Goal: Check status: Check status

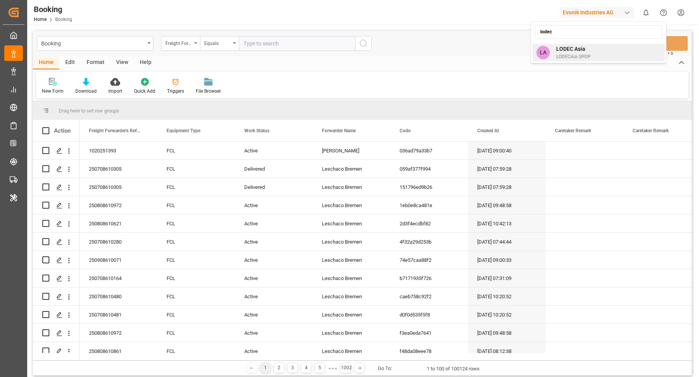
type input "lodec"
click at [591, 55] on div "LA LODEC Asia LODECAsi-5PDP" at bounding box center [598, 52] width 132 height 17
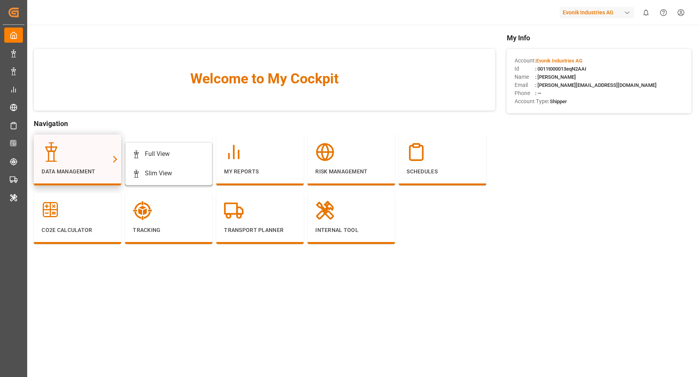
click at [86, 160] on div at bounding box center [78, 152] width 72 height 19
click at [163, 156] on div "Full View" at bounding box center [157, 154] width 25 height 9
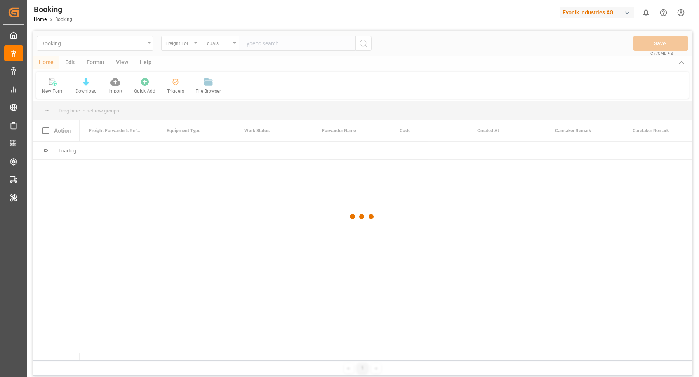
click at [263, 45] on div at bounding box center [362, 217] width 659 height 373
click at [301, 44] on div at bounding box center [362, 217] width 659 height 373
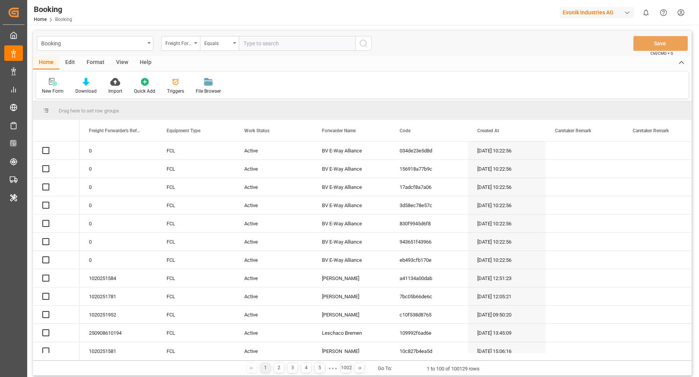
click at [292, 50] on input "text" at bounding box center [297, 43] width 117 height 15
click at [301, 46] on input "text" at bounding box center [297, 43] width 117 height 15
paste input "250808610762"
type input "250808610762"
click at [365, 42] on icon "search button" at bounding box center [363, 43] width 9 height 9
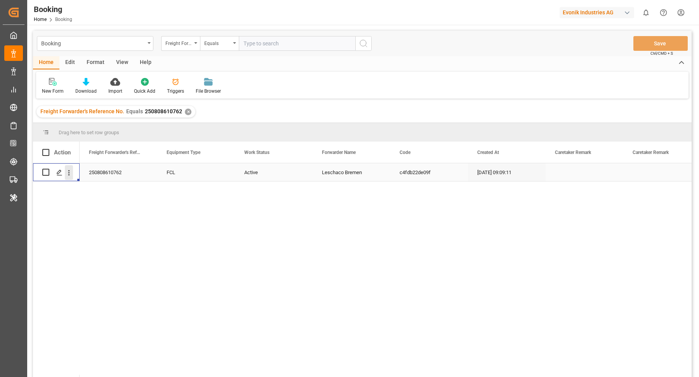
click at [71, 176] on icon "open menu" at bounding box center [69, 173] width 8 height 8
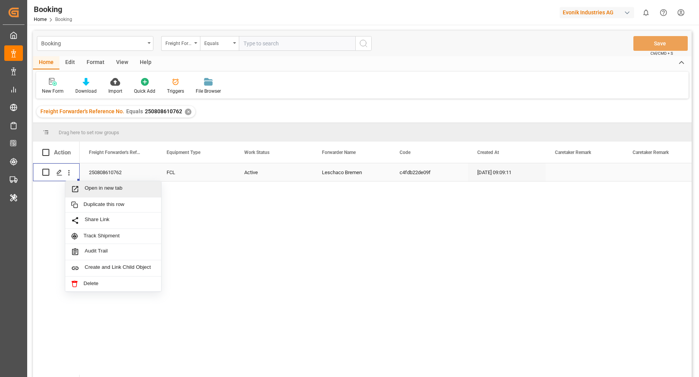
click at [116, 191] on span "Open in new tab" at bounding box center [120, 189] width 71 height 8
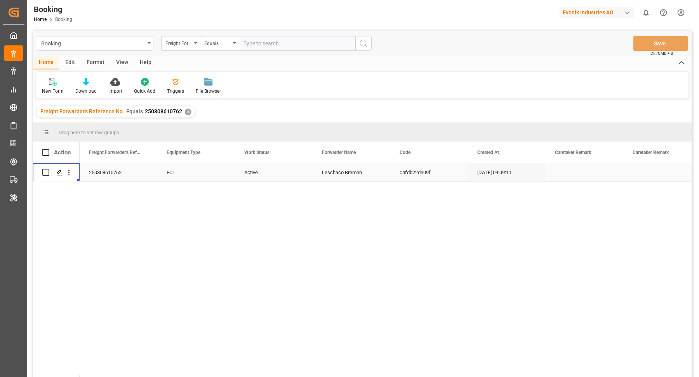
click at [252, 42] on input "text" at bounding box center [297, 43] width 117 height 15
paste input "251008610015"
type input "251008610015"
click at [185, 110] on div "✕" at bounding box center [188, 112] width 7 height 7
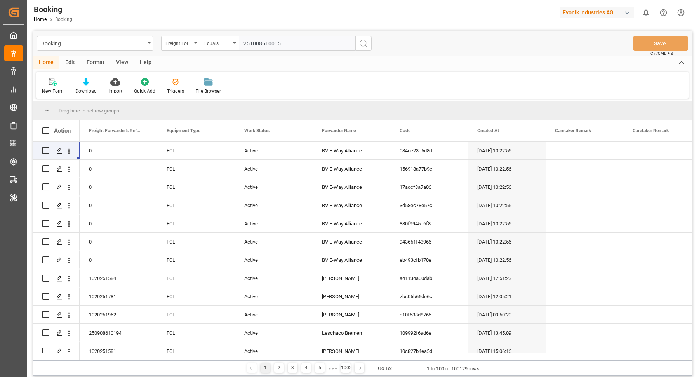
click at [368, 41] on button "search button" at bounding box center [363, 43] width 16 height 15
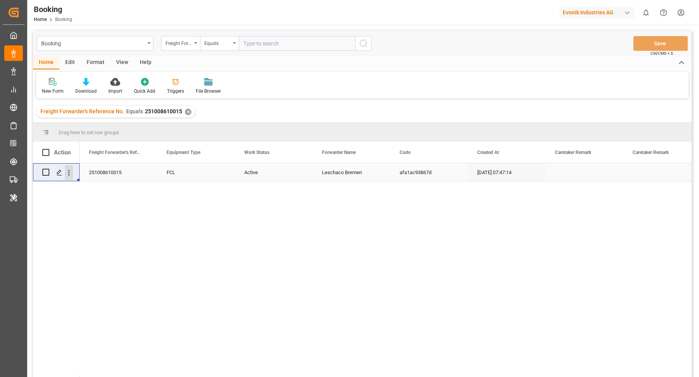
click at [70, 177] on icon "open menu" at bounding box center [69, 173] width 8 height 8
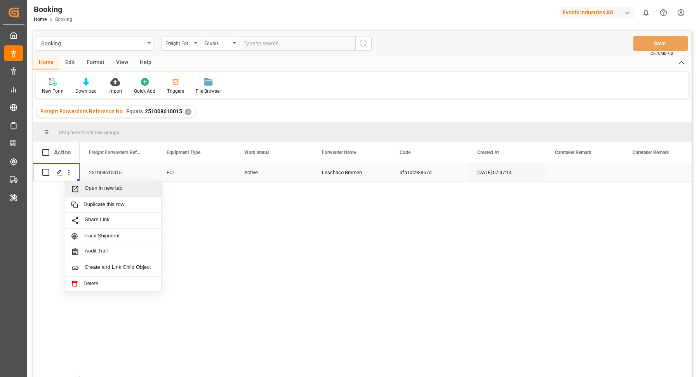
click at [111, 186] on span "Open in new tab" at bounding box center [120, 189] width 71 height 8
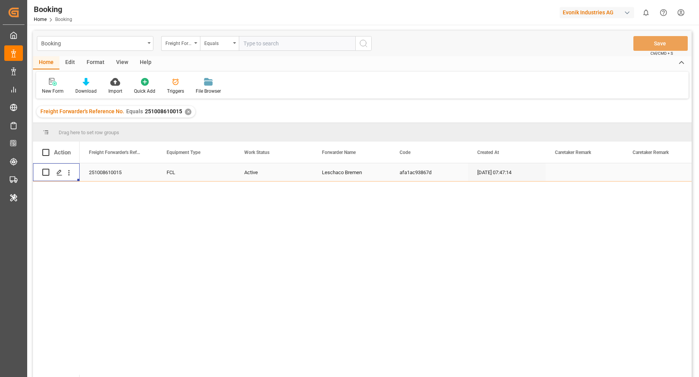
click at [626, 14] on div "button" at bounding box center [627, 13] width 8 height 8
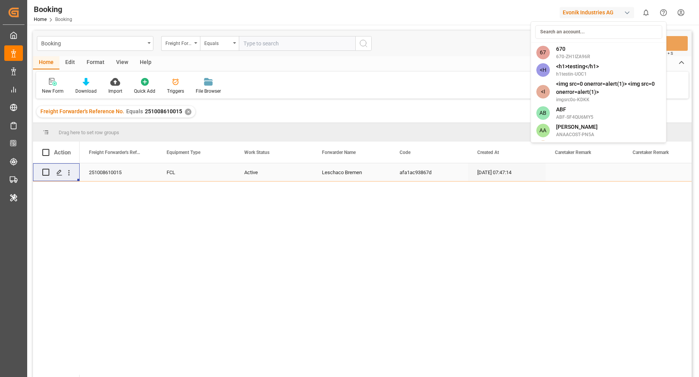
type input ","
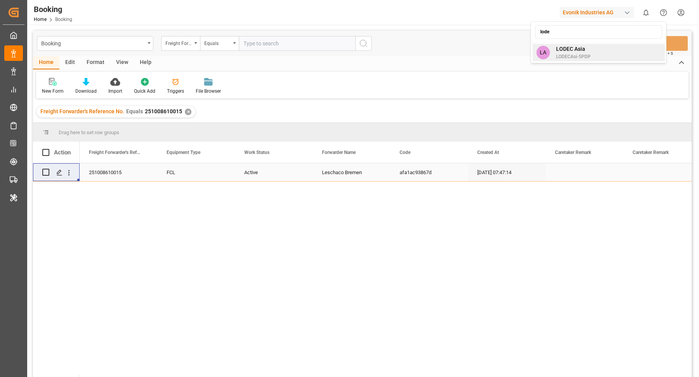
type input "lode"
click at [609, 54] on div "LA LODEC Asia LODECAsi-5PDP" at bounding box center [598, 52] width 132 height 17
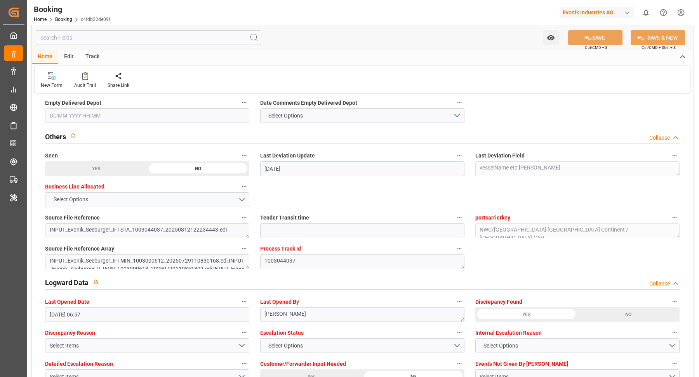
scroll to position [1534, 0]
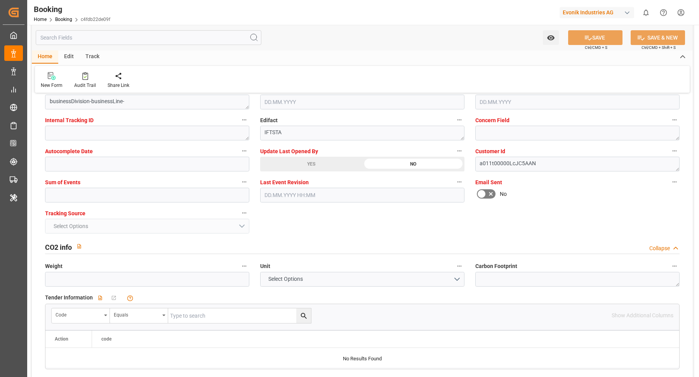
click at [488, 193] on icon at bounding box center [490, 194] width 9 height 9
click at [0, 0] on input "checkbox" at bounding box center [0, 0] width 0 height 0
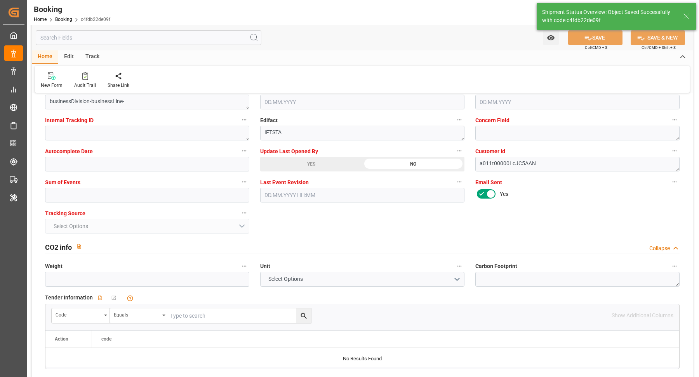
type textarea "Vasantha Kumar"
type input "04.09.2025 04:29"
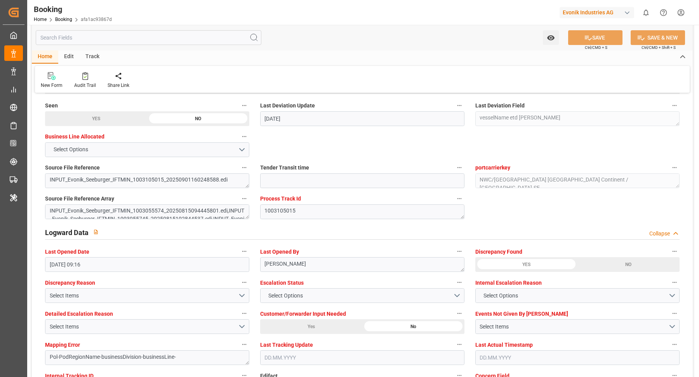
scroll to position [1484, 0]
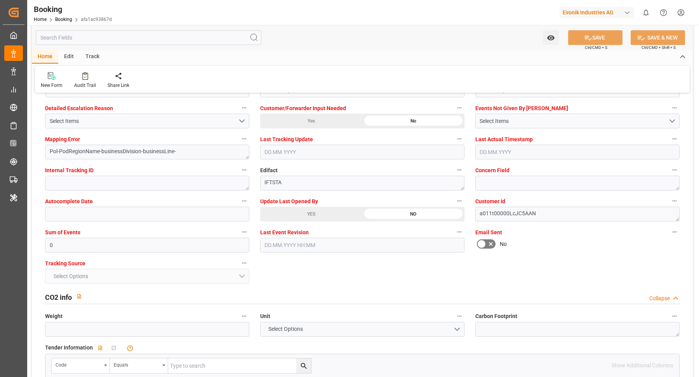
click at [492, 242] on icon at bounding box center [490, 244] width 9 height 9
click at [0, 0] on input "checkbox" at bounding box center [0, 0] width 0 height 0
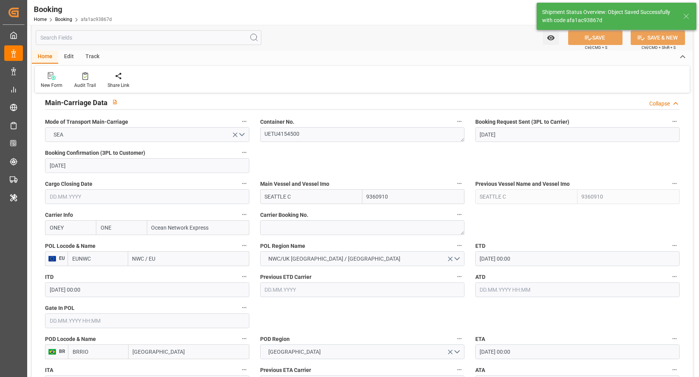
scroll to position [0, 0]
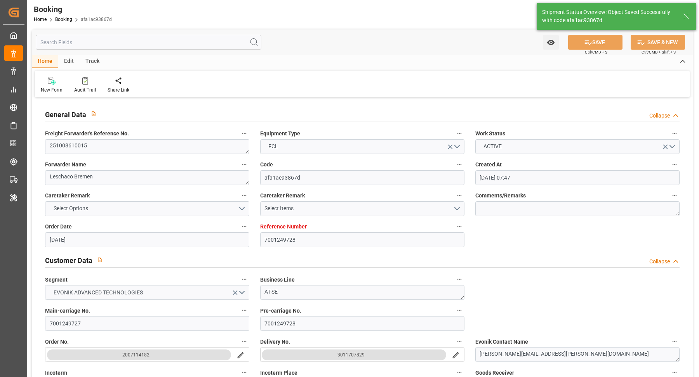
type input "04.09.2025 04:29"
